Goal: Navigation & Orientation: Find specific page/section

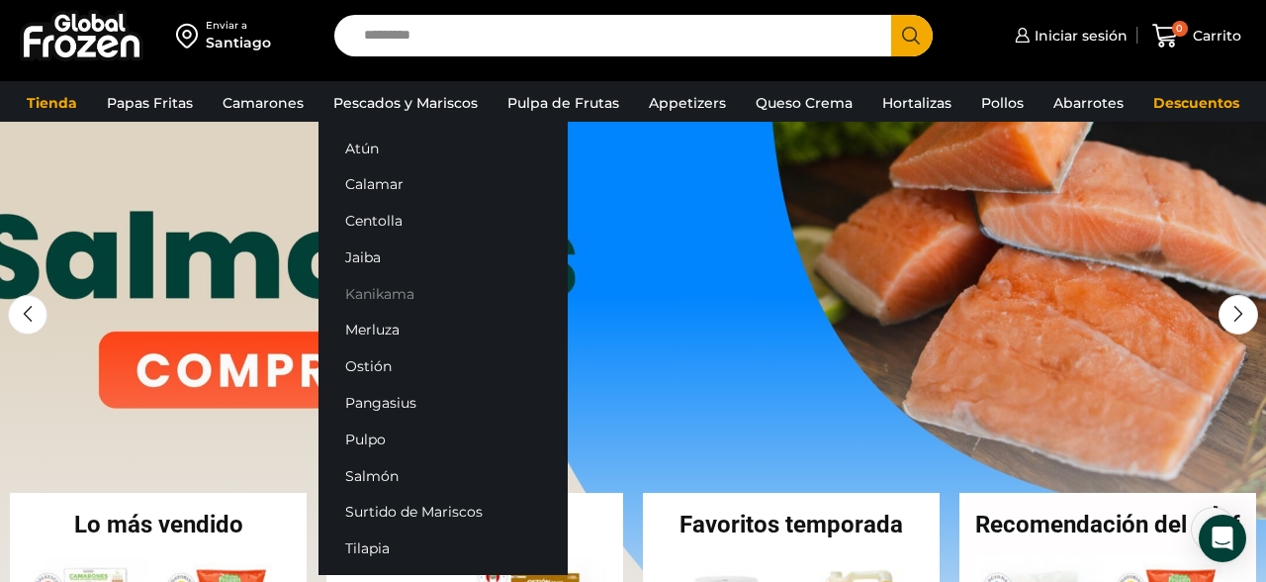
scroll to position [77, 0]
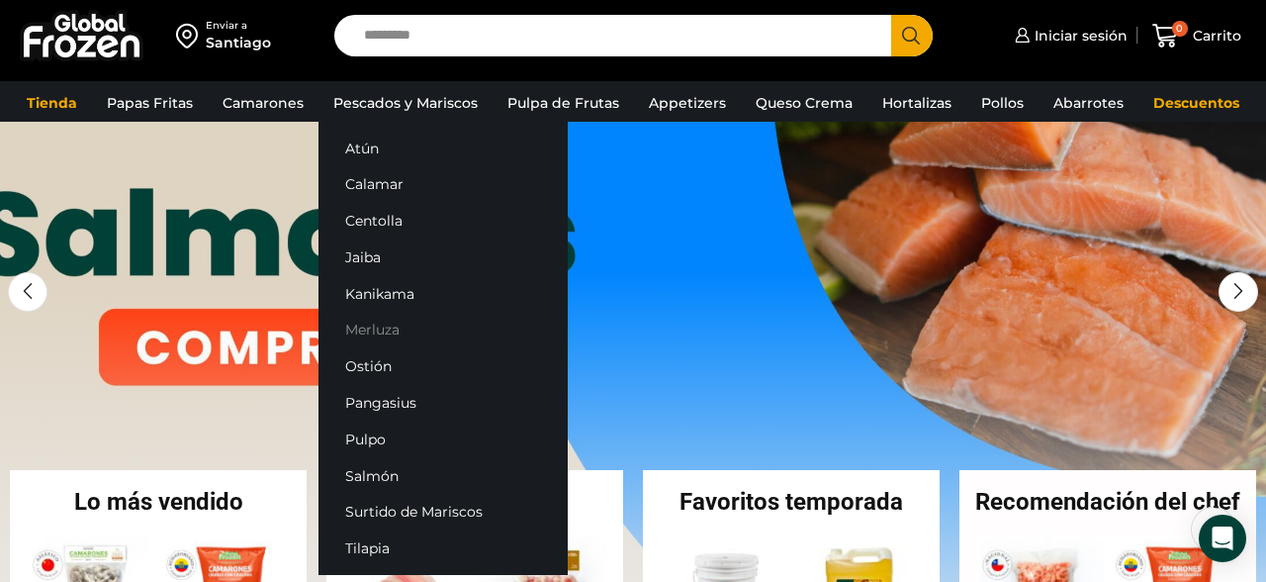
click at [380, 332] on link "Merluza" at bounding box center [443, 330] width 249 height 37
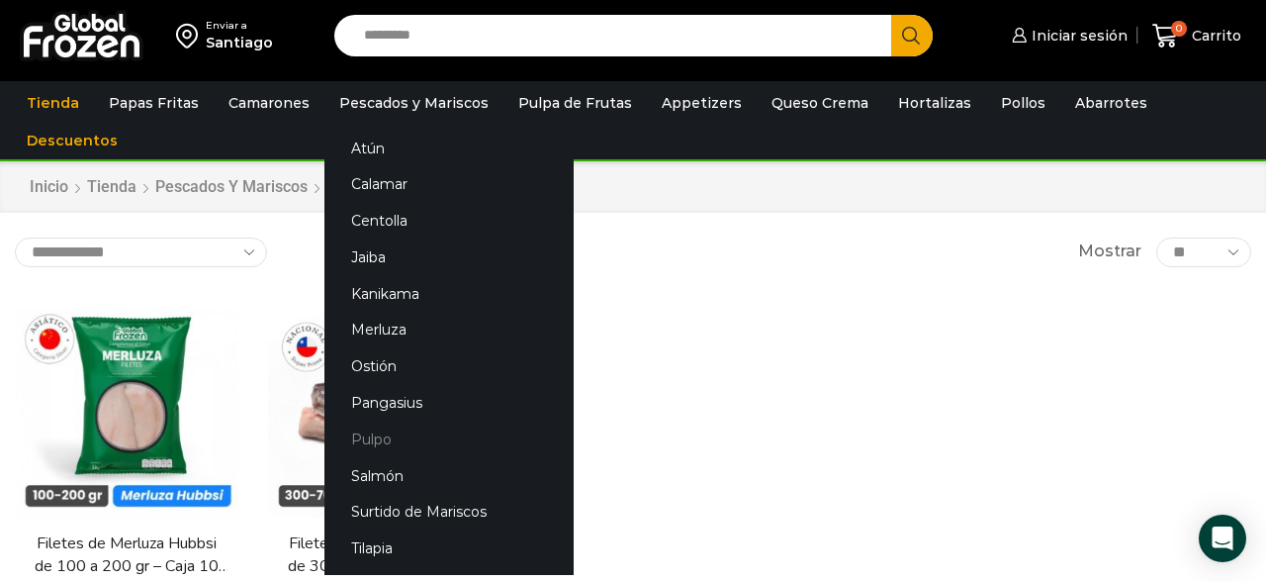
click at [359, 444] on link "Pulpo" at bounding box center [448, 438] width 249 height 37
